Goal: Task Accomplishment & Management: Use online tool/utility

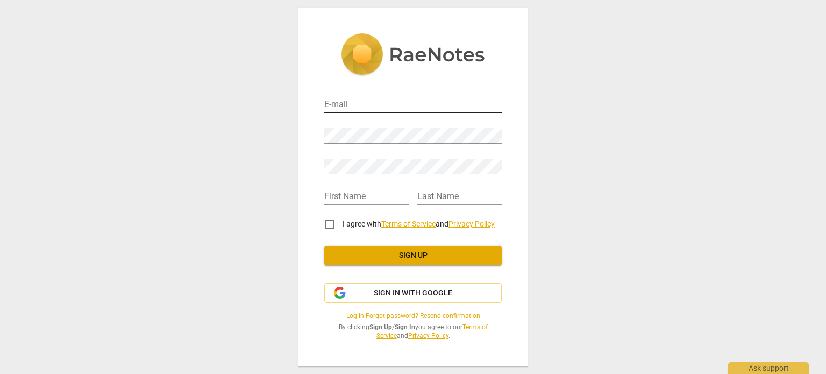
click at [363, 109] on input "email" at bounding box center [412, 105] width 177 height 16
type input "[EMAIL_ADDRESS][DOMAIN_NAME]"
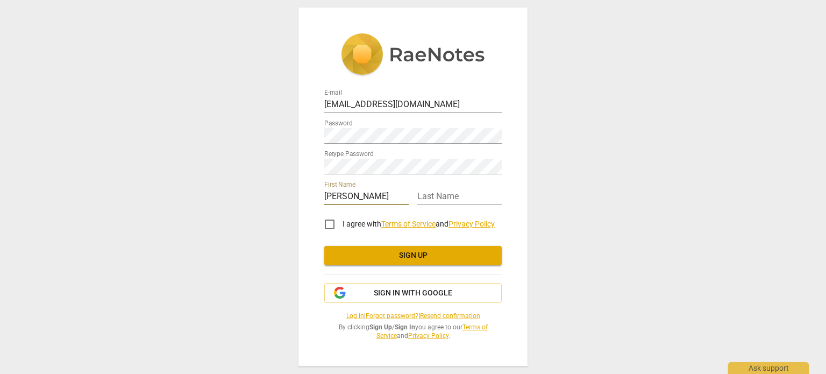
type input "[PERSON_NAME]"
click at [326, 223] on input "I agree with Terms of Service and Privacy Policy" at bounding box center [330, 224] width 26 height 26
checkbox input "true"
click at [390, 263] on button "Sign up" at bounding box center [412, 255] width 177 height 19
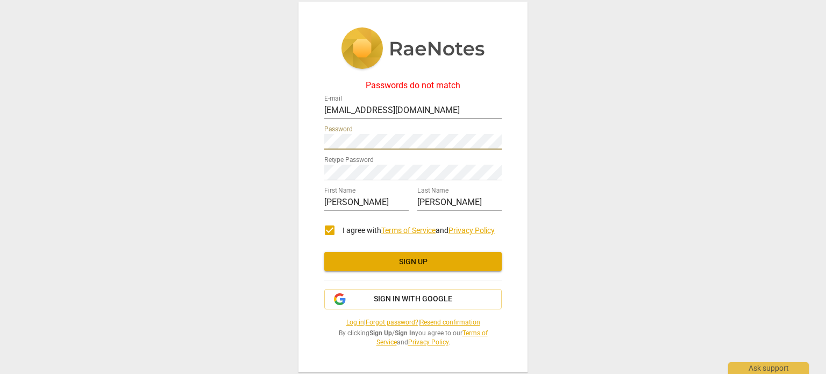
click at [280, 144] on div "Passwords do not match E-mail [EMAIL_ADDRESS][DOMAIN_NAME] Password Retype Pass…" at bounding box center [413, 187] width 826 height 374
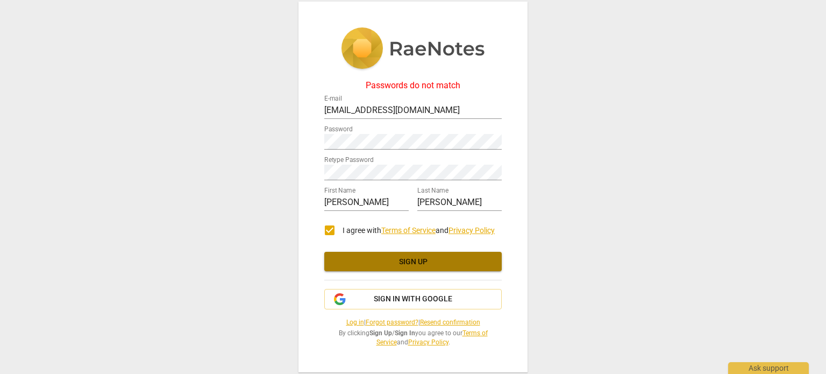
click at [383, 256] on span "Sign up" at bounding box center [413, 261] width 160 height 11
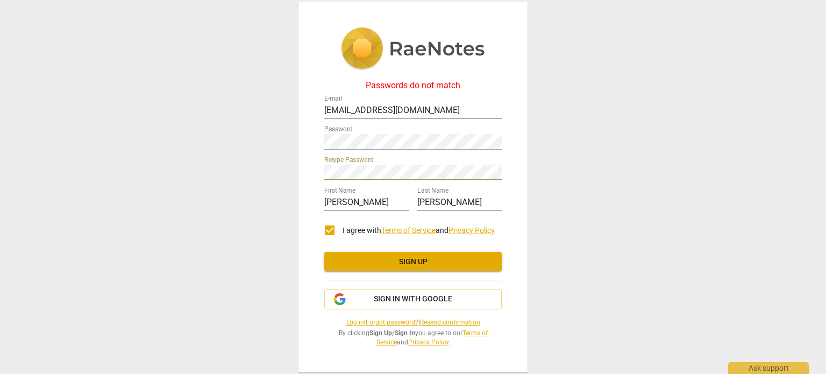
click at [276, 166] on div "Passwords do not match E-mail [EMAIL_ADDRESS][DOMAIN_NAME] Password Retype Pass…" at bounding box center [413, 187] width 826 height 374
click at [442, 256] on span "Sign up" at bounding box center [413, 261] width 160 height 11
click at [247, 135] on div "Passwords do not match E-mail [EMAIL_ADDRESS][DOMAIN_NAME] Password Retype Pass…" at bounding box center [413, 187] width 826 height 374
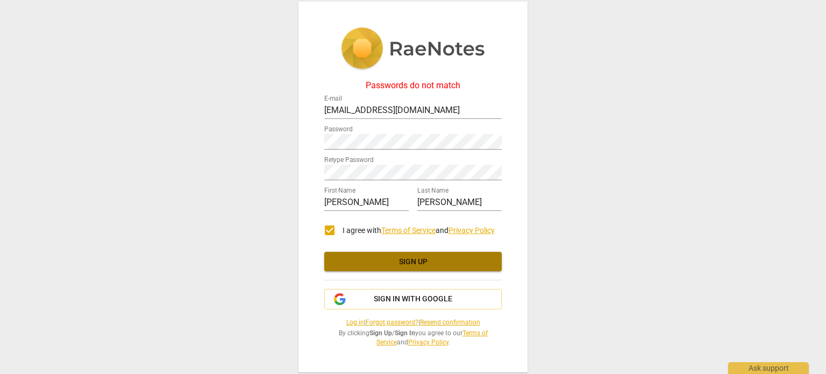
click at [428, 265] on span "Sign up" at bounding box center [413, 261] width 160 height 11
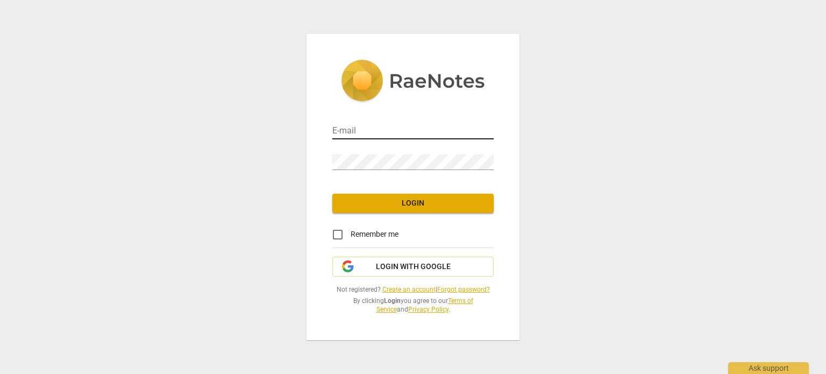
click at [401, 133] on input "email" at bounding box center [412, 132] width 161 height 16
type input "[EMAIL_ADDRESS][DOMAIN_NAME]"
click at [413, 209] on button "Login" at bounding box center [412, 203] width 161 height 19
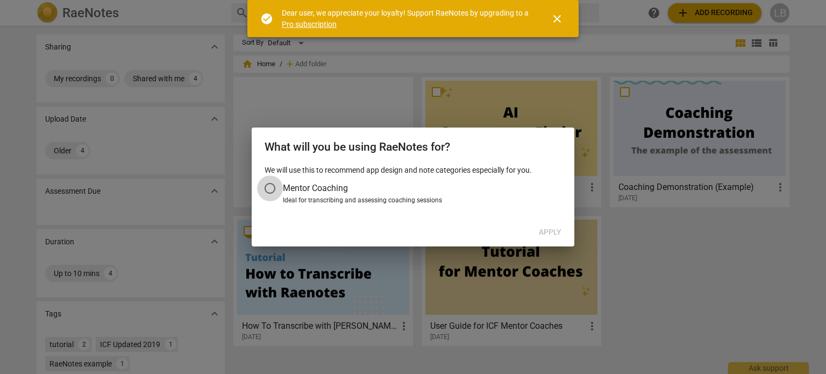
click at [274, 186] on input "Mentor Coaching" at bounding box center [270, 188] width 26 height 26
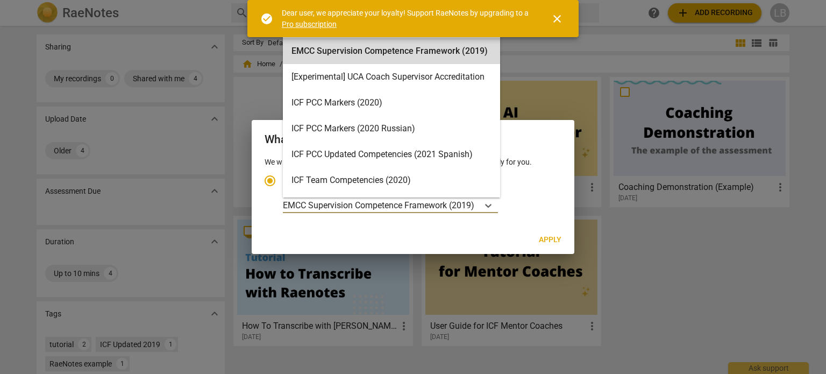
click at [379, 205] on p "EMCC Supervision Competence Framework (2019)" at bounding box center [378, 205] width 191 height 12
click at [0, 0] on input "Ideal for transcribing and assessing coaching sessions 15 results available. Us…" at bounding box center [0, 0] width 0 height 0
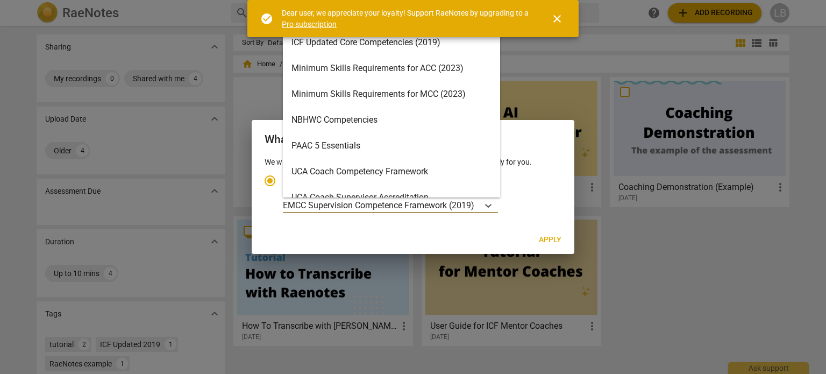
scroll to position [230, 0]
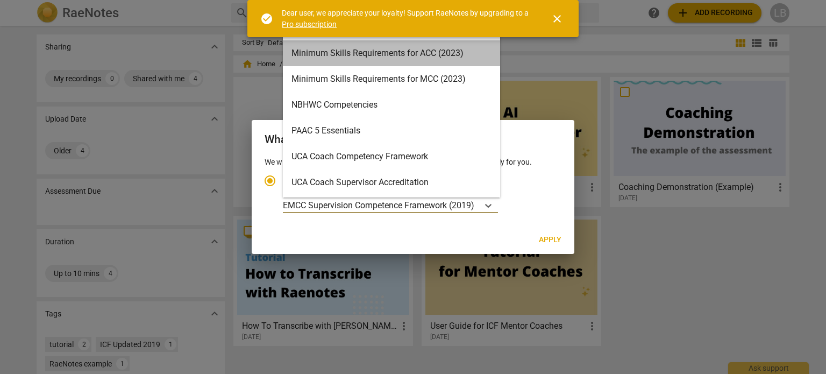
click at [412, 51] on div "Minimum Skills Requirements for ACC (2023)" at bounding box center [391, 53] width 217 height 26
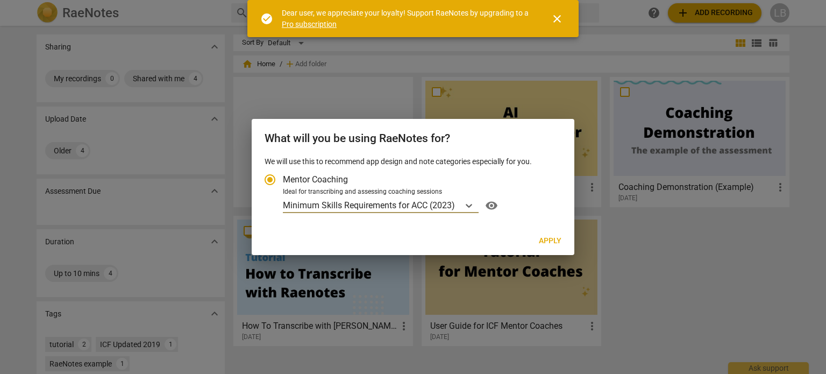
click at [546, 244] on span "Apply" at bounding box center [550, 240] width 23 height 11
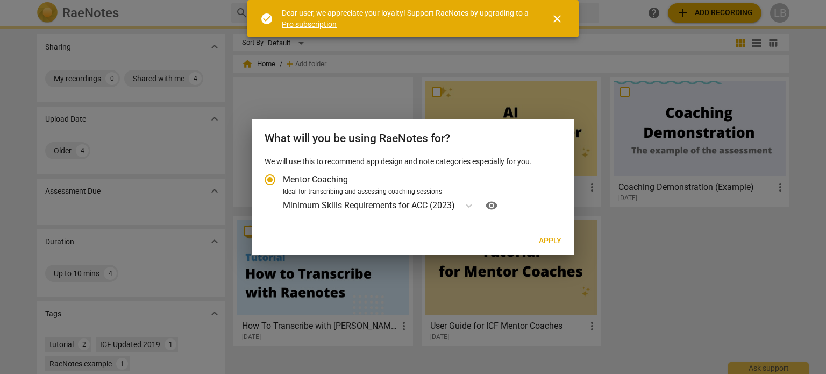
radio input "false"
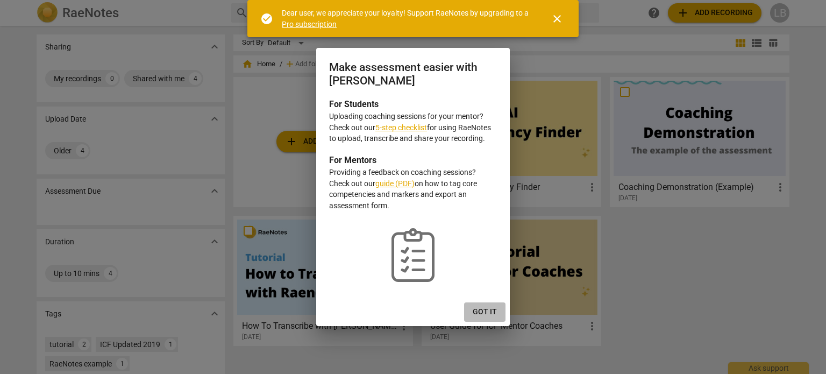
click at [486, 310] on span "Got it" at bounding box center [485, 311] width 24 height 11
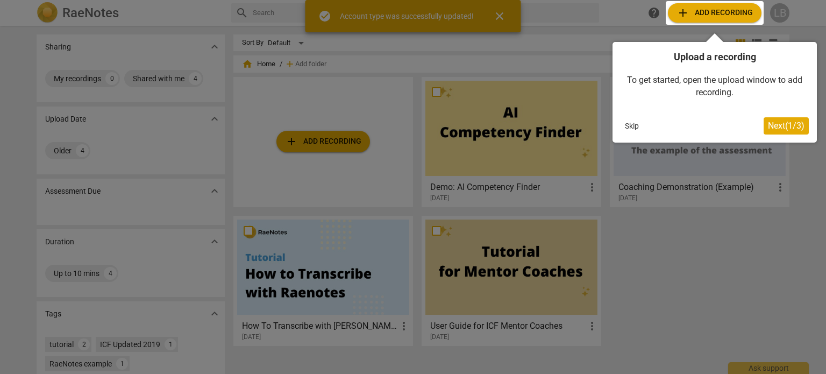
click at [327, 131] on div at bounding box center [413, 187] width 826 height 374
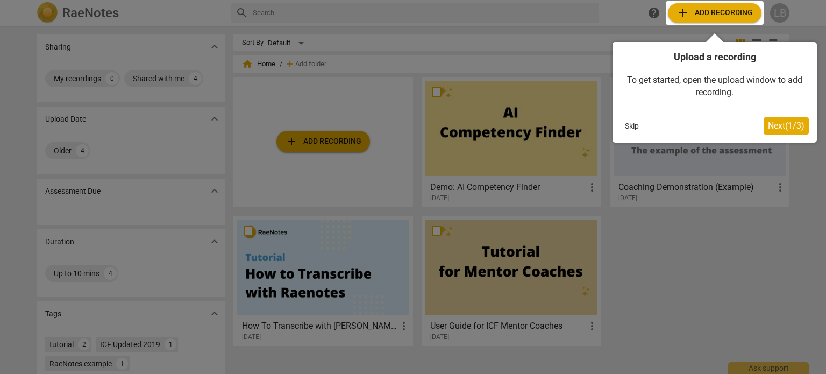
click at [327, 137] on div at bounding box center [413, 187] width 826 height 374
click at [710, 8] on div at bounding box center [715, 13] width 98 height 24
click at [783, 130] on span "Next ( 1 / 3 )" at bounding box center [786, 125] width 37 height 10
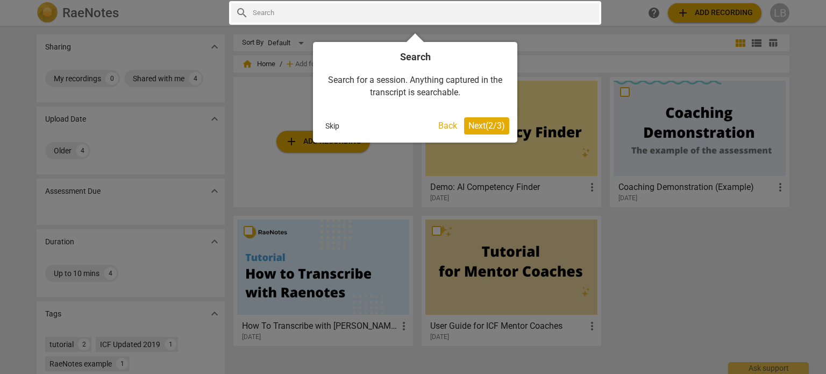
click at [490, 126] on span "Next ( 2 / 3 )" at bounding box center [486, 125] width 37 height 10
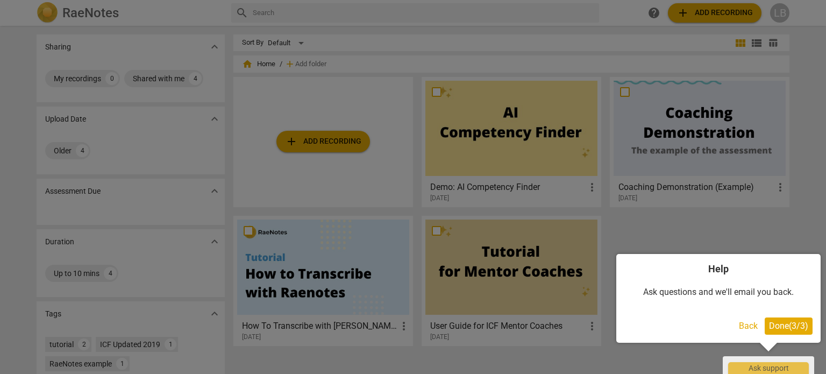
click at [788, 323] on span "Done ( 3 / 3 )" at bounding box center [788, 325] width 39 height 10
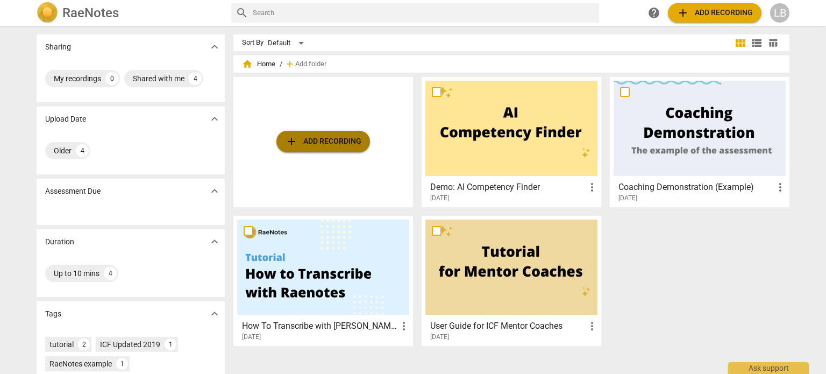
click at [308, 146] on span "add Add recording" at bounding box center [323, 141] width 76 height 13
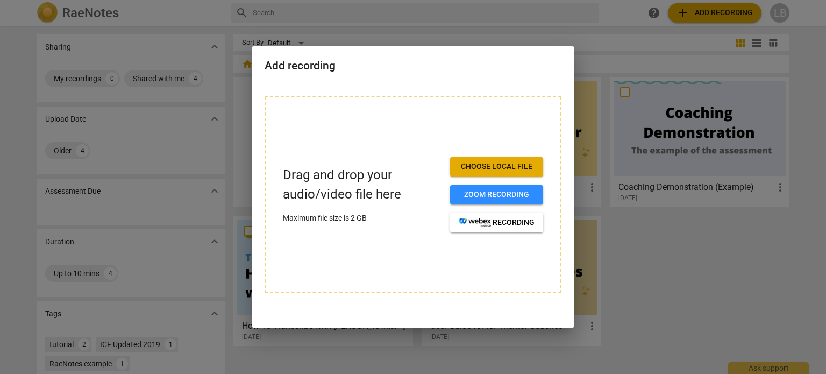
click at [487, 165] on span "Choose local file" at bounding box center [497, 166] width 76 height 11
click at [515, 188] on button "Zoom recording" at bounding box center [496, 194] width 93 height 19
